Goal: Transaction & Acquisition: Book appointment/travel/reservation

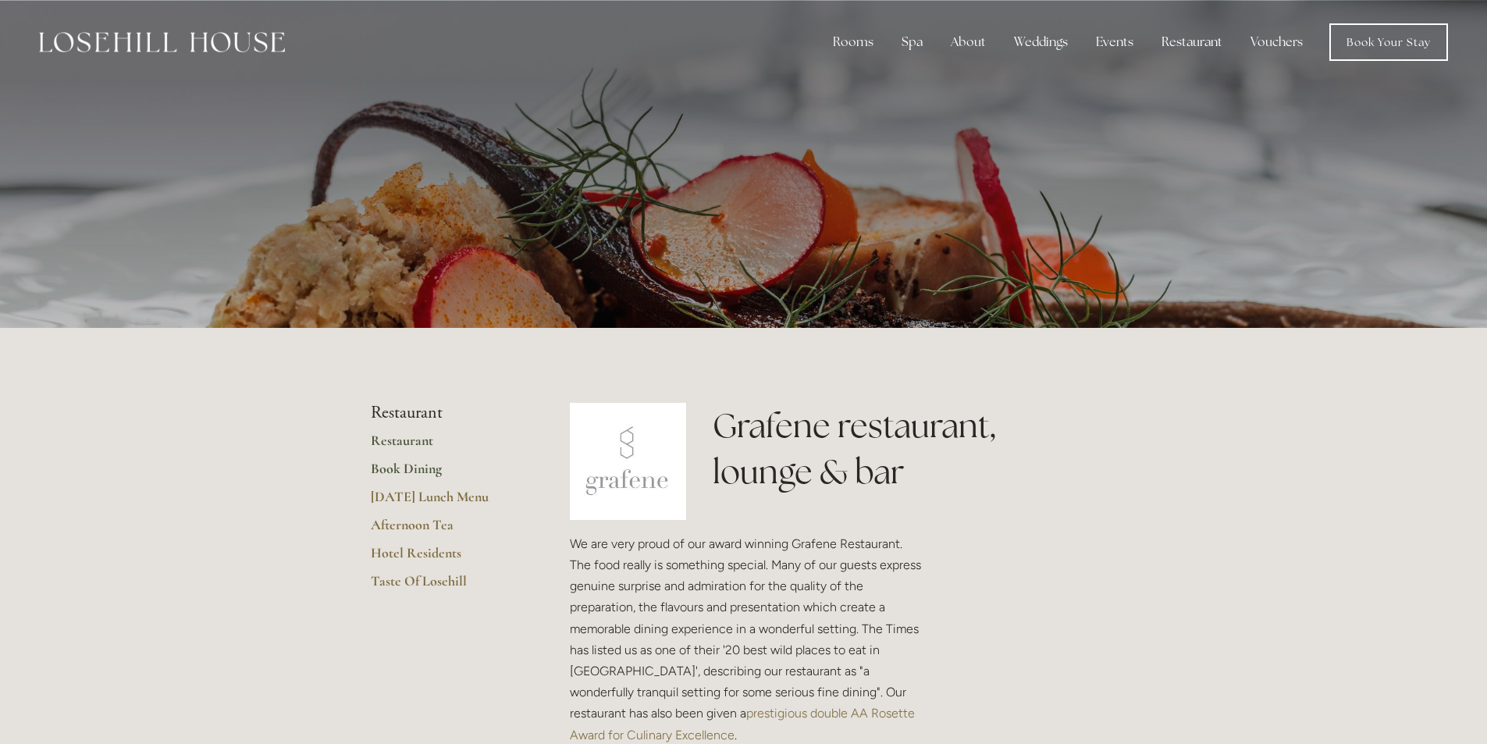
click at [393, 471] on link "Book Dining" at bounding box center [445, 474] width 149 height 28
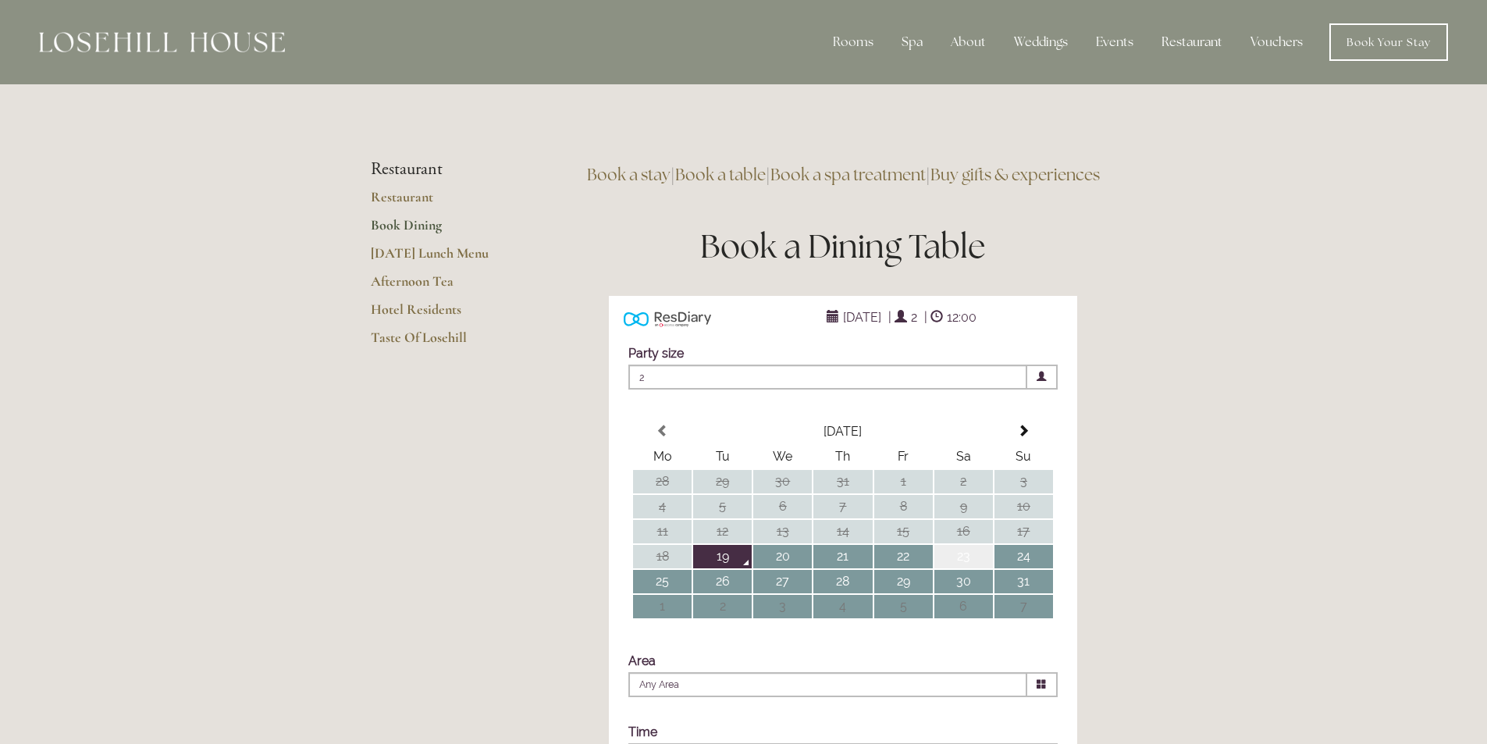
click at [965, 568] on td "23" at bounding box center [963, 556] width 59 height 23
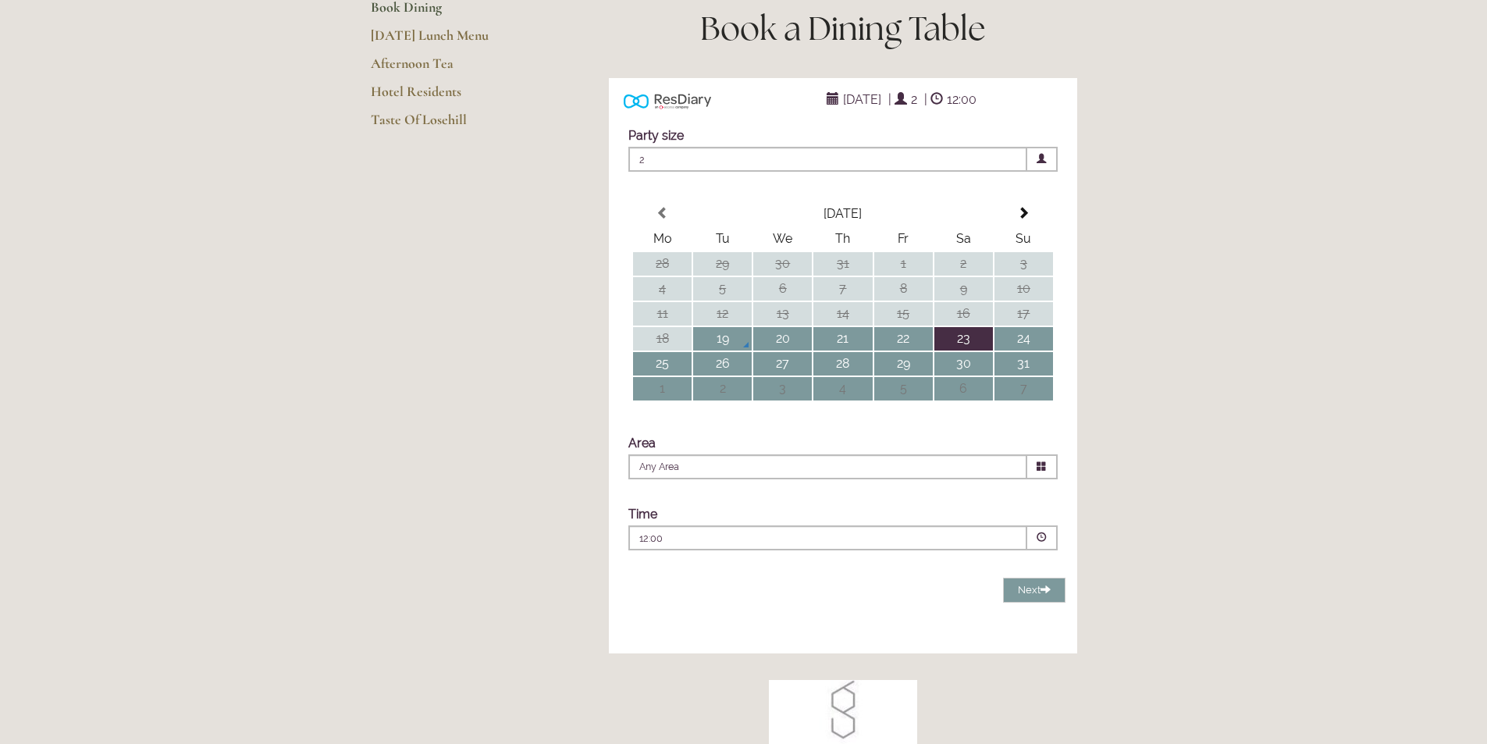
scroll to position [234, 0]
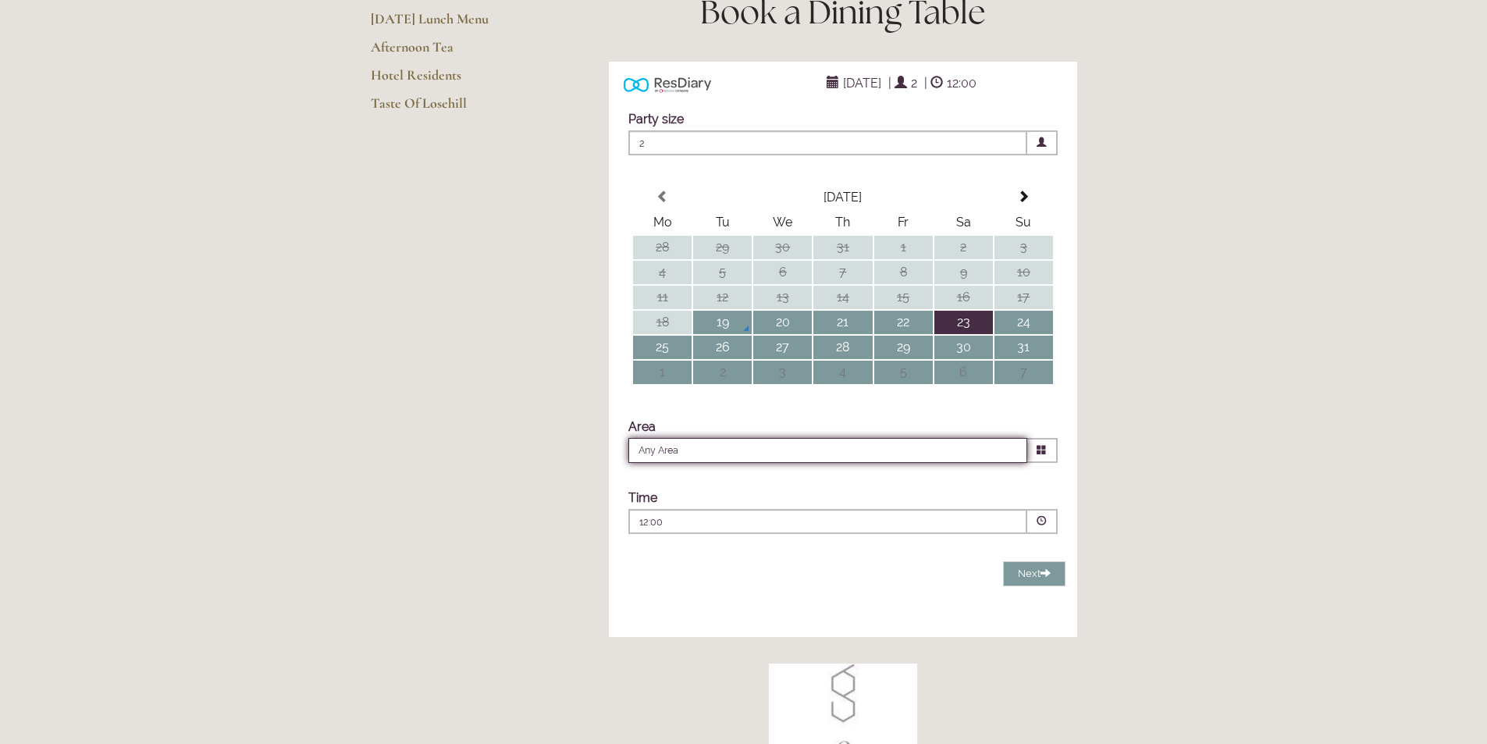
click at [820, 463] on input "Any Area" at bounding box center [827, 450] width 399 height 25
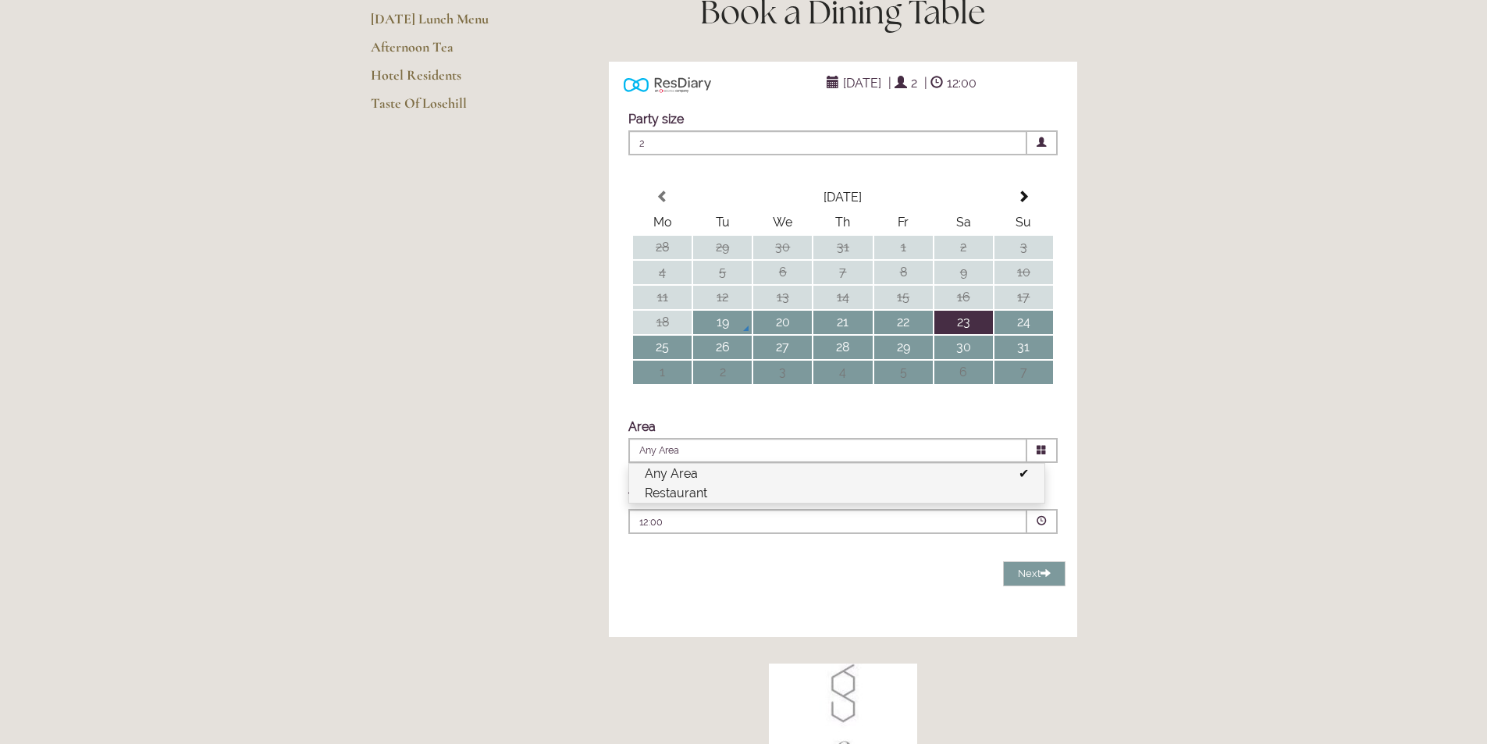
click at [804, 503] on li "Restaurant" at bounding box center [836, 493] width 415 height 20
type input "Restaurant"
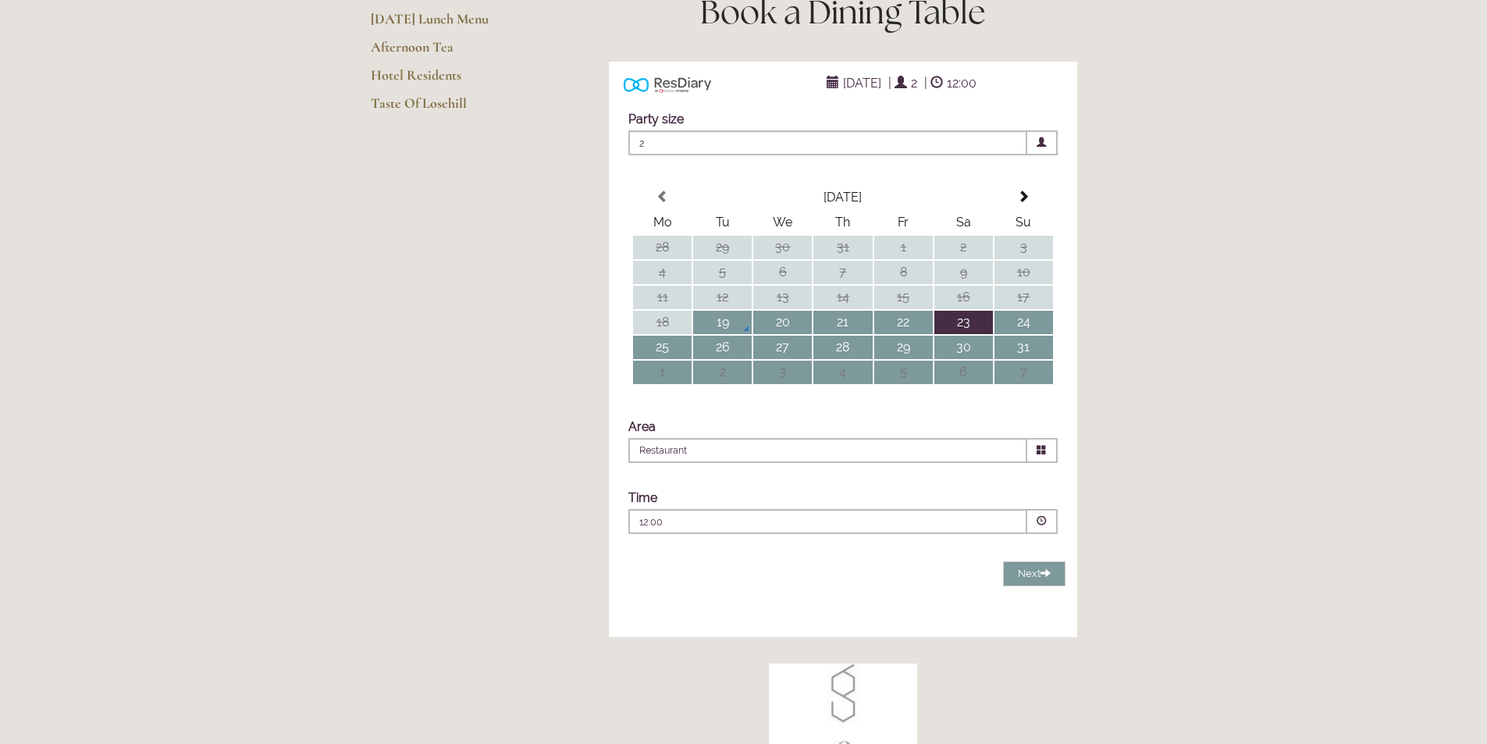
click at [798, 529] on p "12:00" at bounding box center [780, 522] width 283 height 14
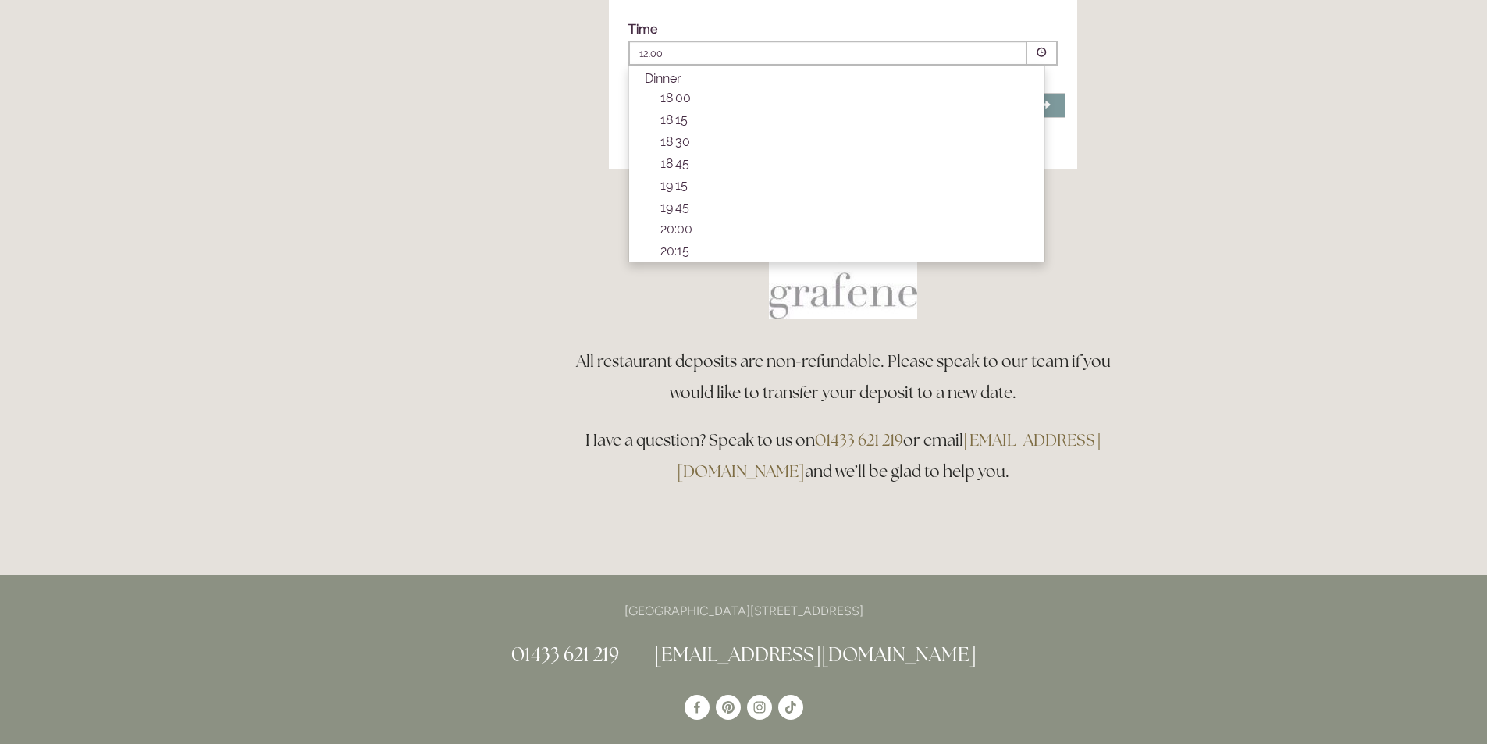
scroll to position [509, 0]
click at [691, 180] on p "19:15" at bounding box center [844, 172] width 368 height 15
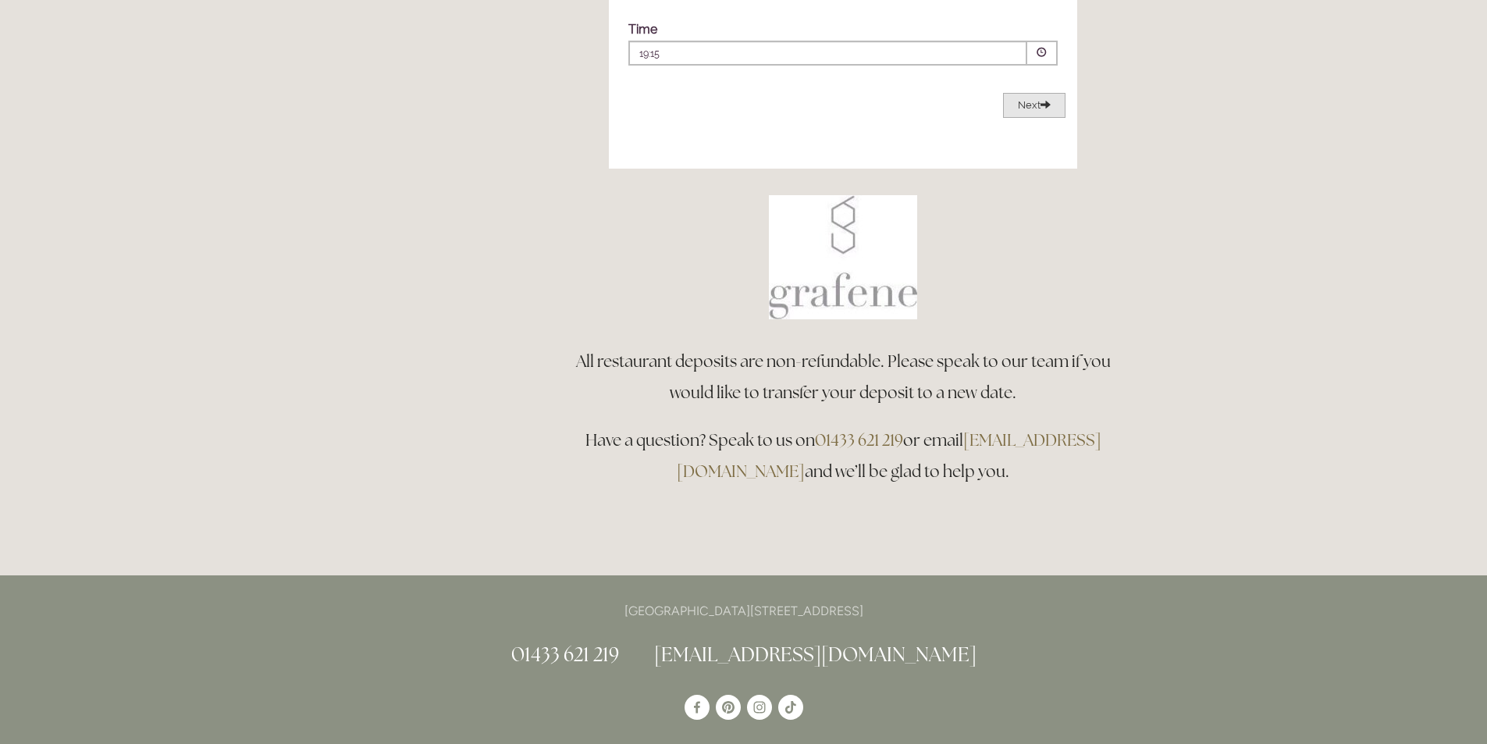
click at [1026, 111] on span "Next" at bounding box center [1034, 105] width 33 height 12
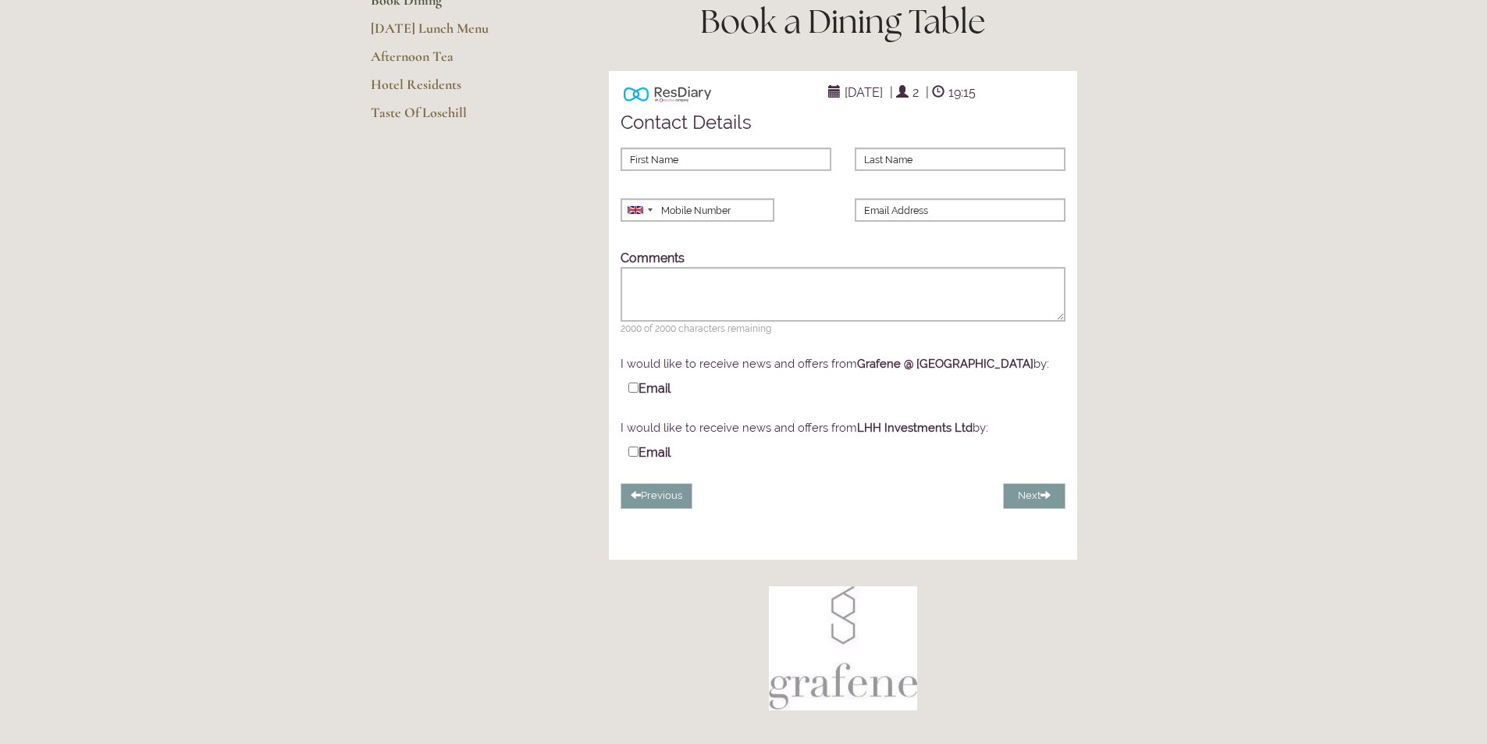
scroll to position [0, 0]
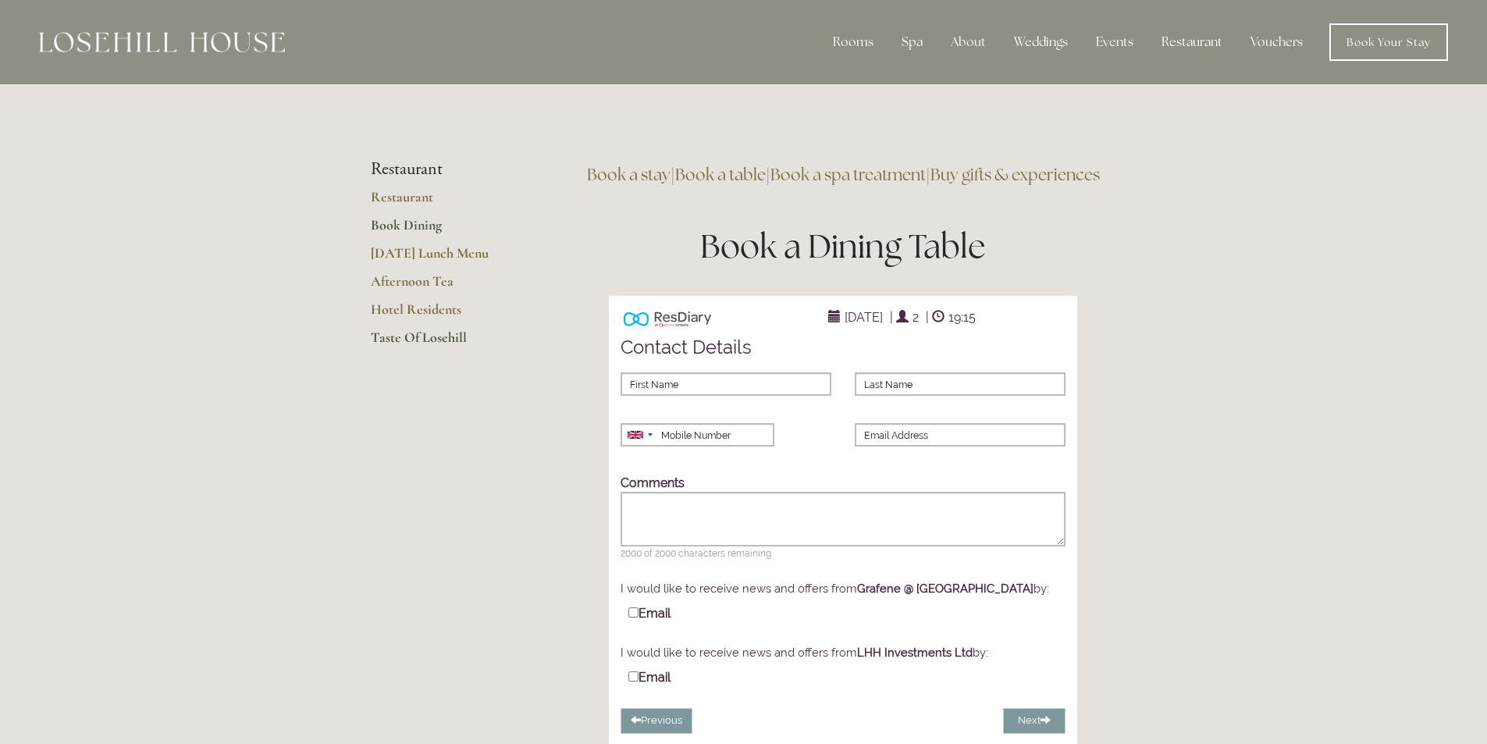
click at [385, 336] on link "Taste Of Losehill" at bounding box center [445, 343] width 149 height 28
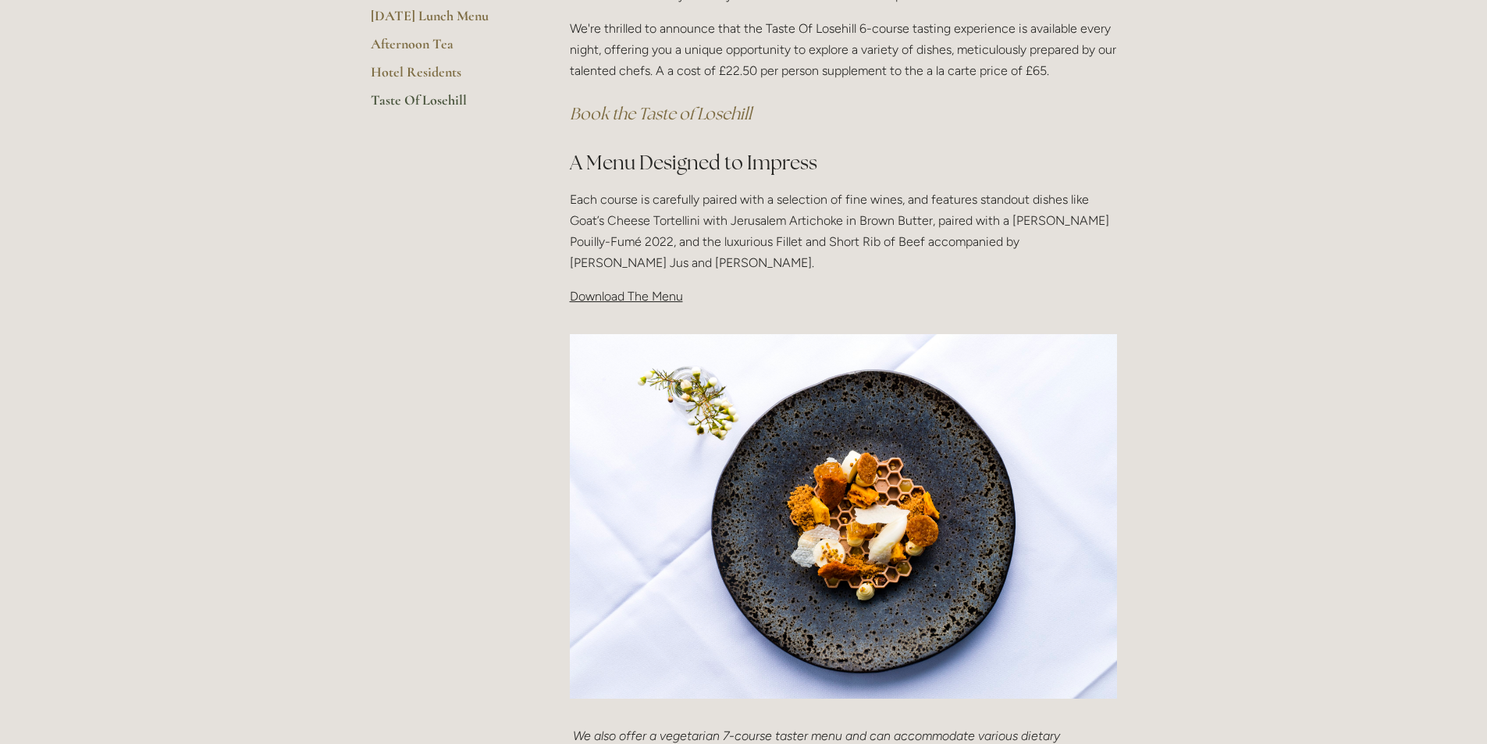
scroll to position [390, 0]
